Goal: Find specific page/section: Find specific page/section

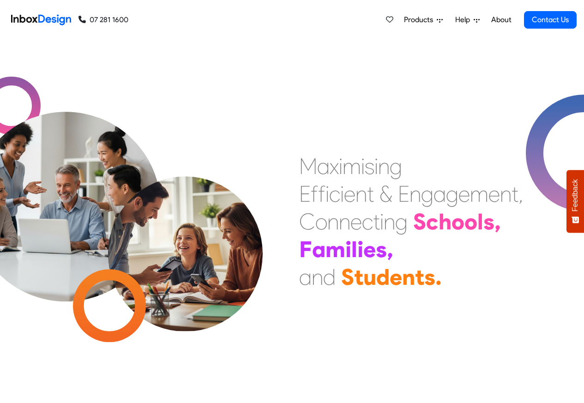
click at [412, 20] on span "Products" at bounding box center [420, 19] width 33 height 11
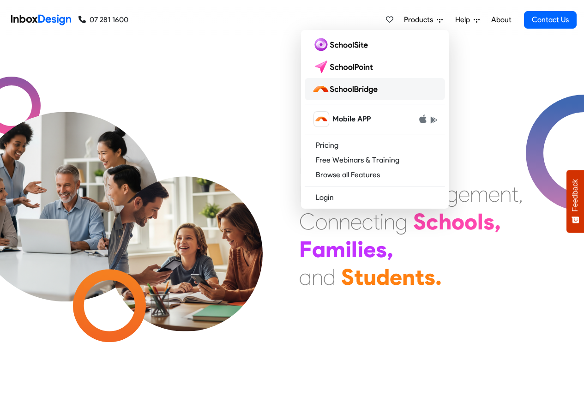
click at [354, 89] on img at bounding box center [346, 89] width 69 height 15
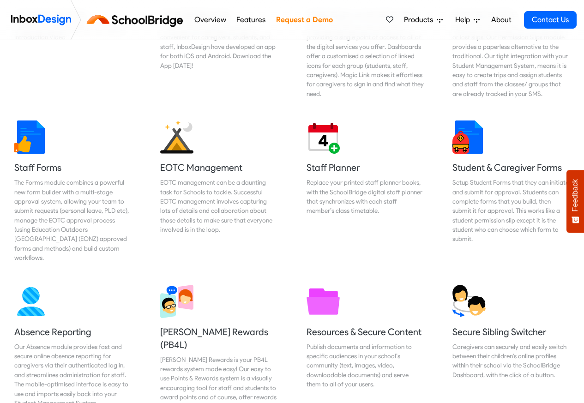
scroll to position [388, 0]
